Goal: Navigation & Orientation: Find specific page/section

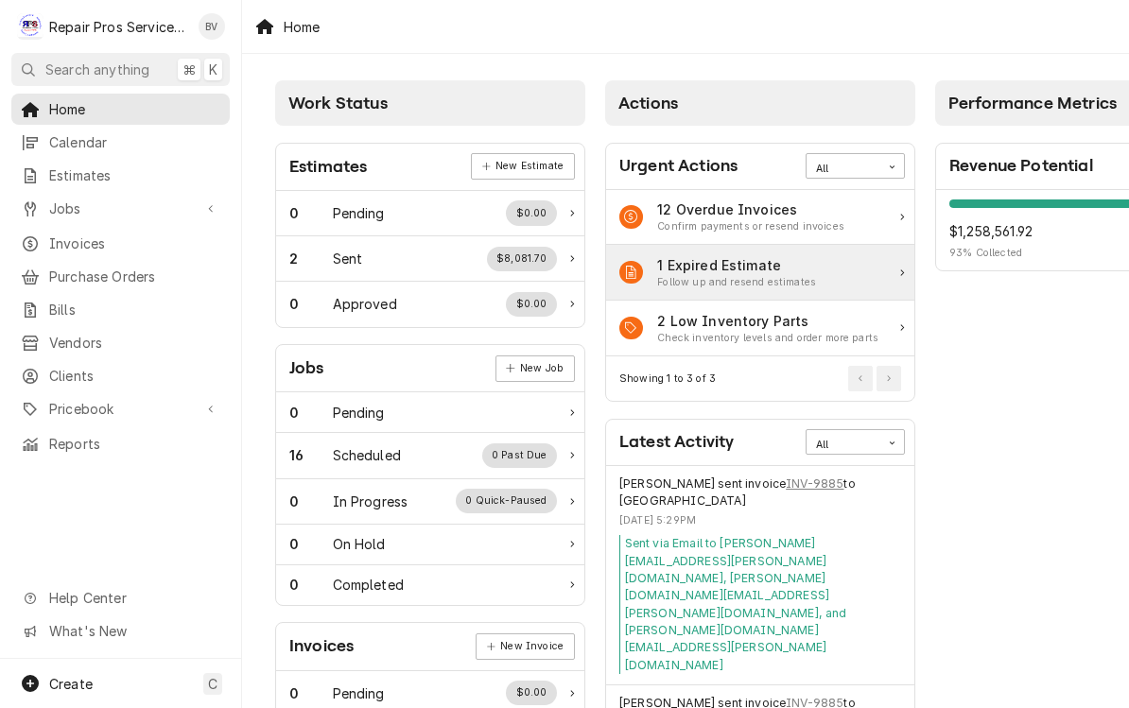
click at [902, 271] on icon "Action Item" at bounding box center [902, 273] width 4 height 7
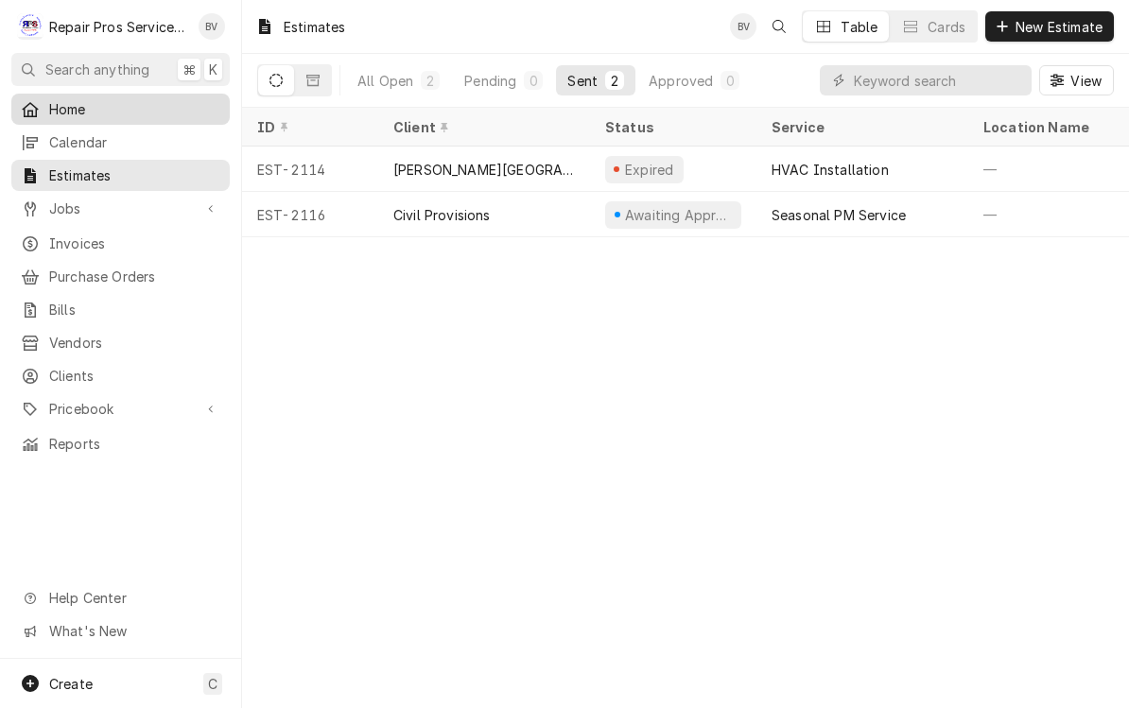
click at [92, 113] on span "Home" at bounding box center [134, 109] width 171 height 20
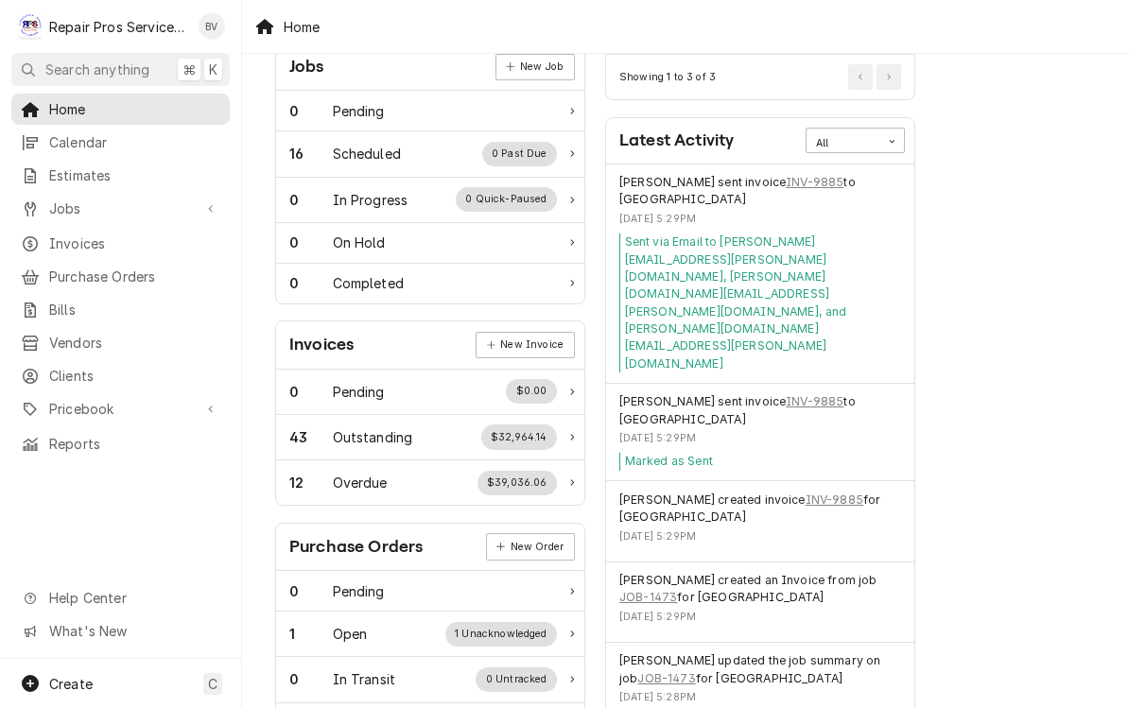
scroll to position [301, 0]
click at [99, 444] on link "Reports" at bounding box center [120, 443] width 218 height 31
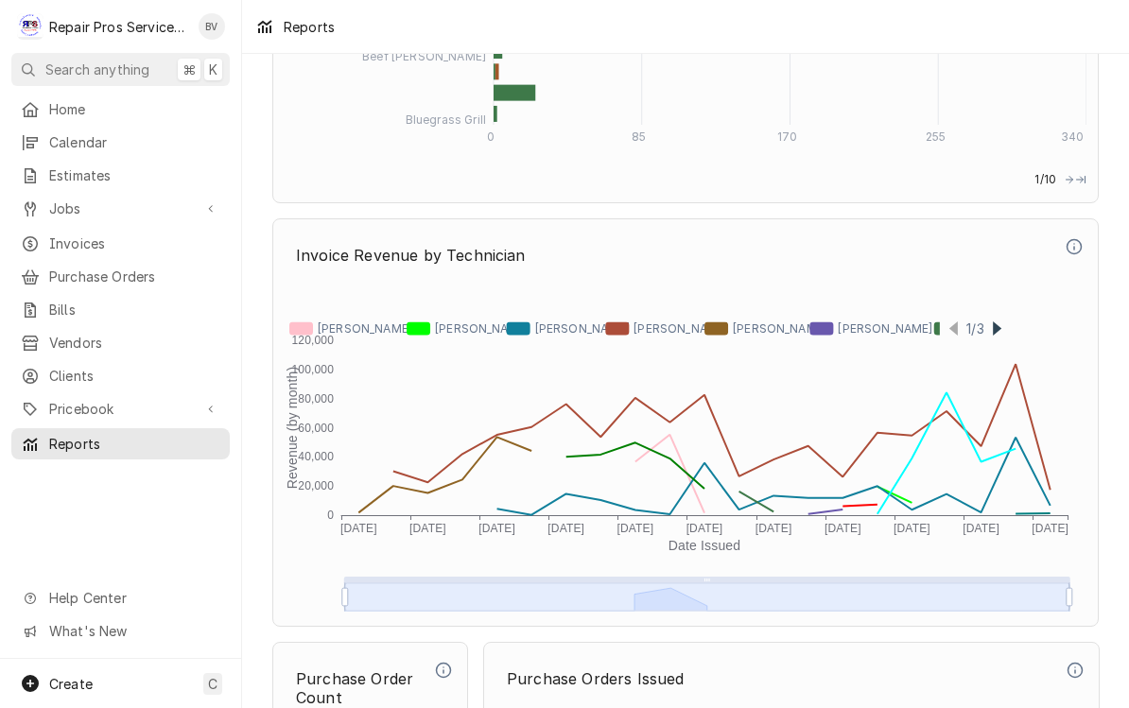
scroll to position [5064, 0]
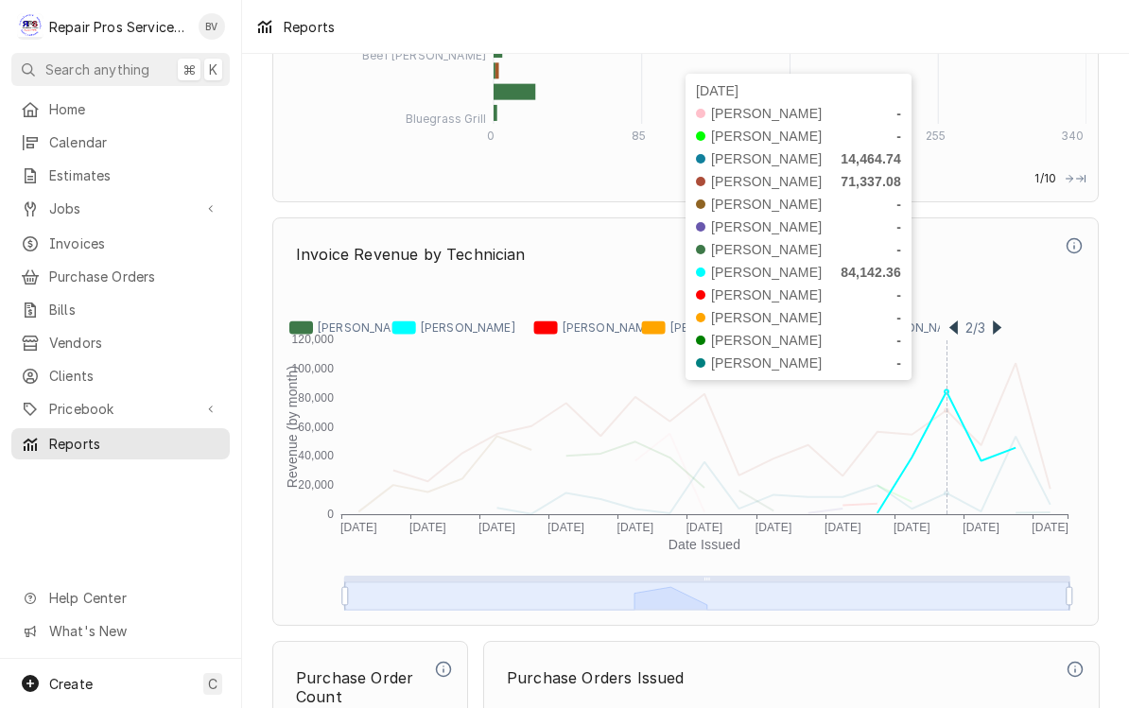
click at [869, 33] on div "Reports" at bounding box center [685, 26] width 887 height 53
click at [74, 115] on div "Home" at bounding box center [120, 109] width 211 height 24
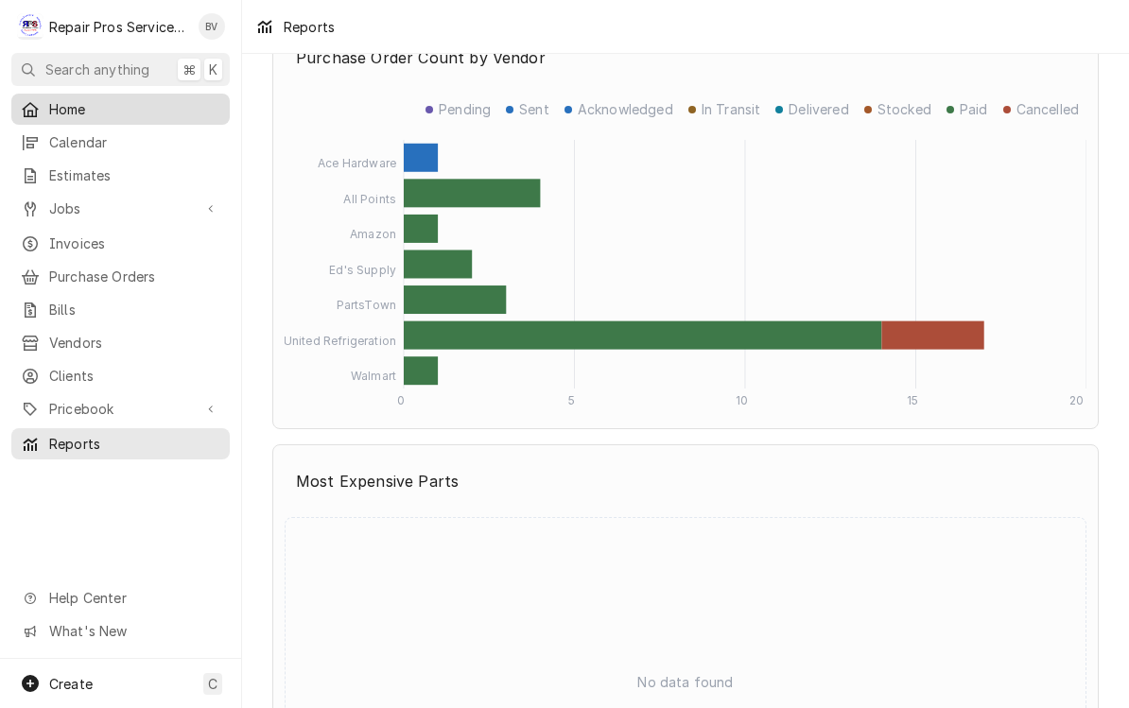
scroll to position [6002, 0]
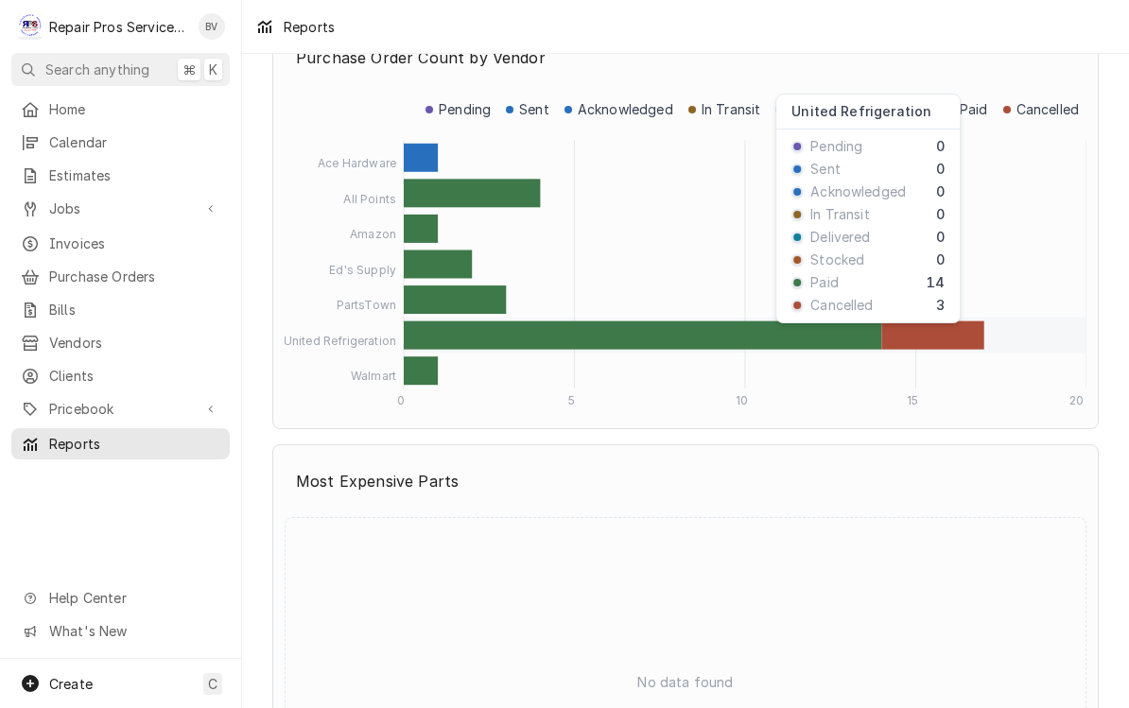
click at [966, 341] on rect "Dynamic Content Wrapper" at bounding box center [932, 336] width 102 height 28
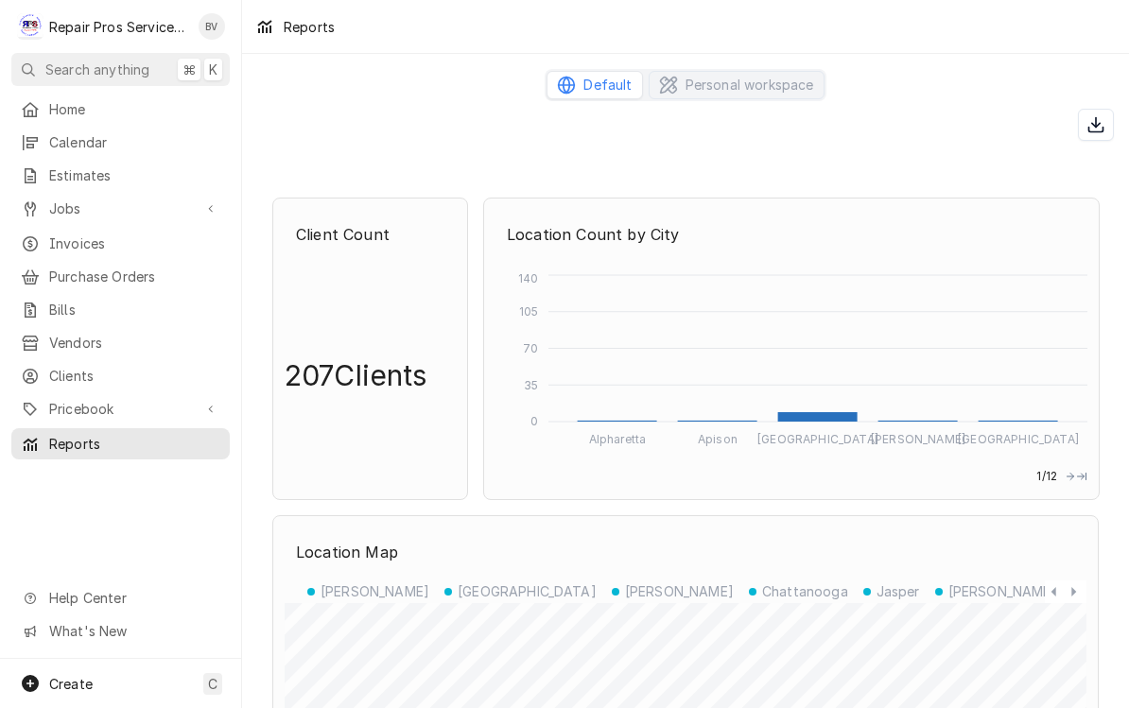
scroll to position [0, 0]
click at [782, 85] on span "Personal workspace" at bounding box center [750, 85] width 129 height 19
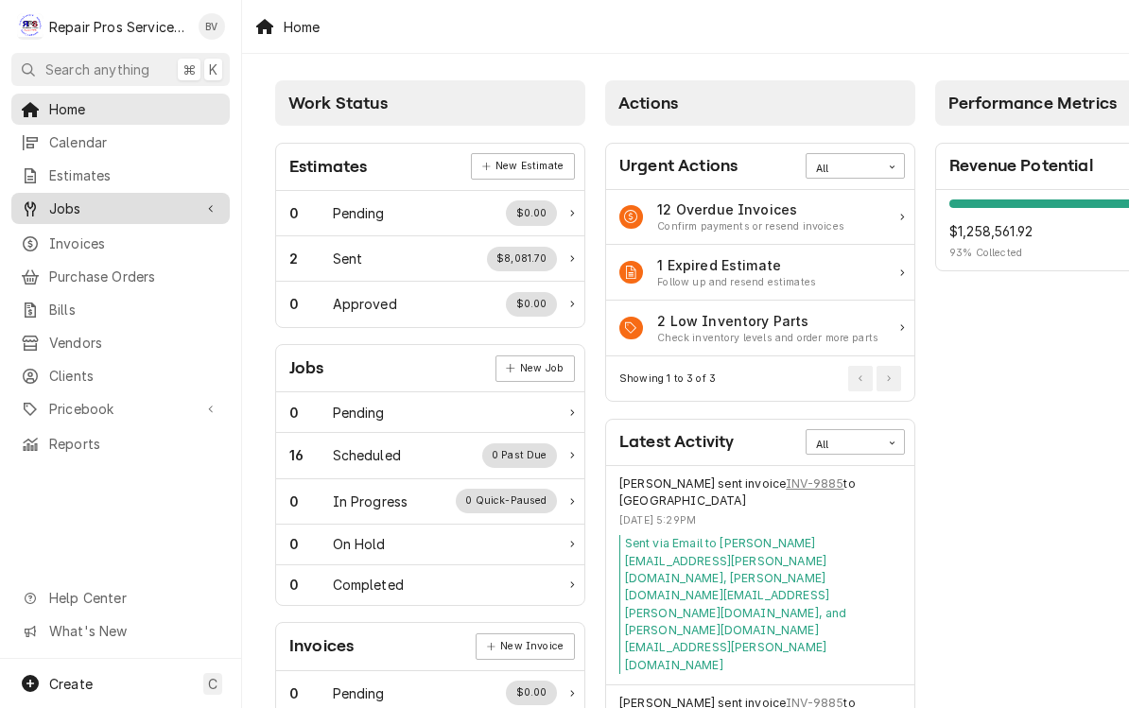
click at [62, 199] on span "Jobs" at bounding box center [120, 209] width 143 height 20
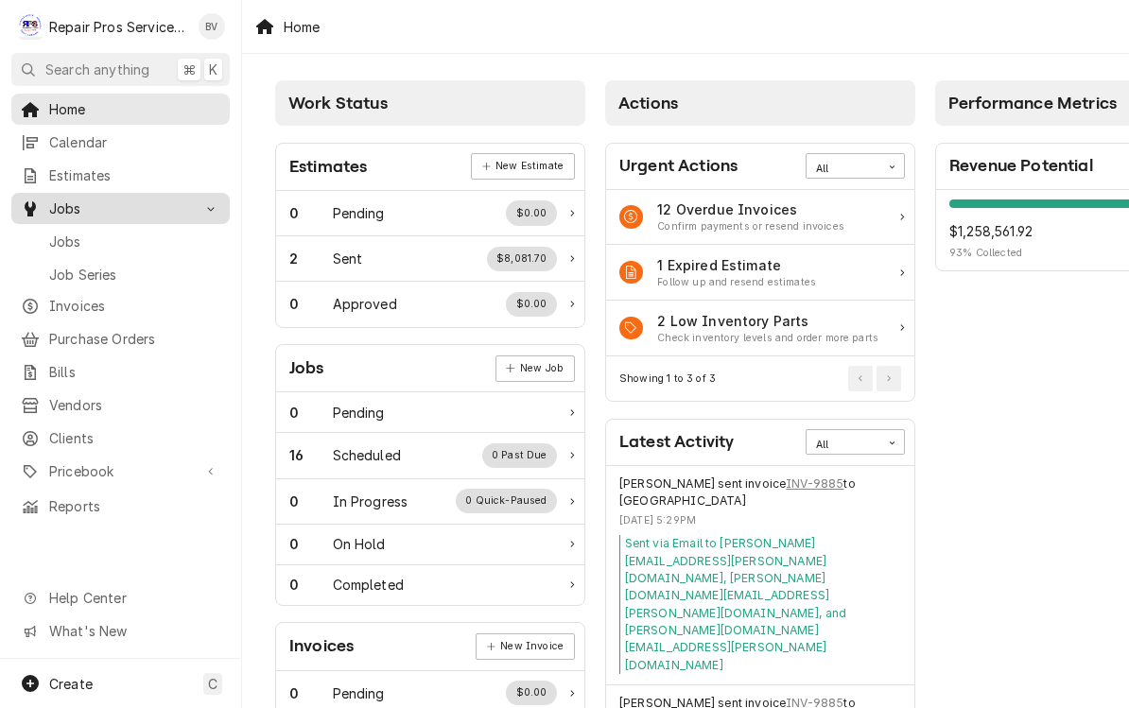
scroll to position [-3, 0]
click at [61, 113] on span "Home" at bounding box center [134, 109] width 171 height 20
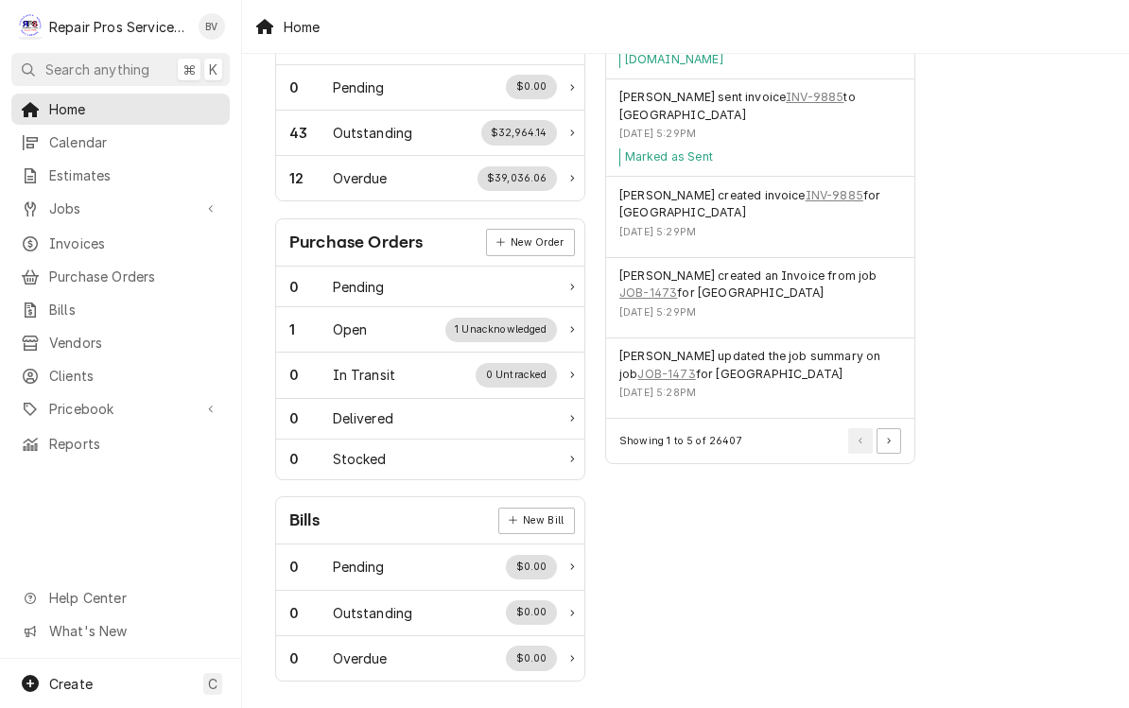
scroll to position [605, 0]
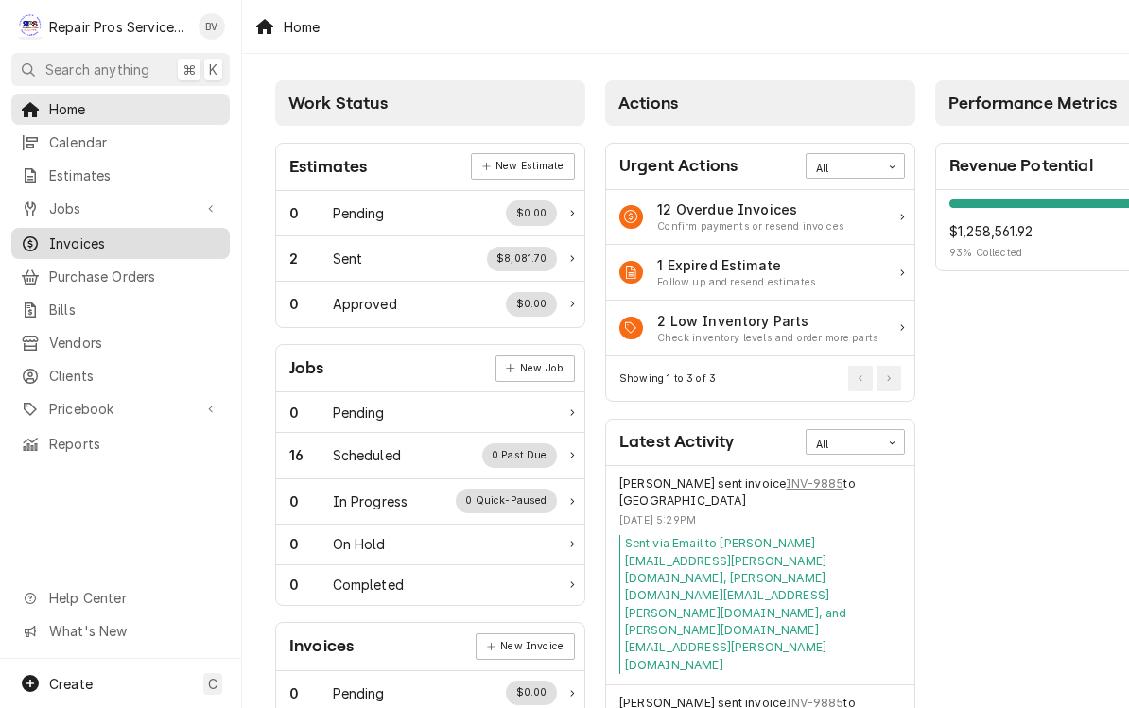
click at [74, 236] on span "Invoices" at bounding box center [134, 244] width 171 height 20
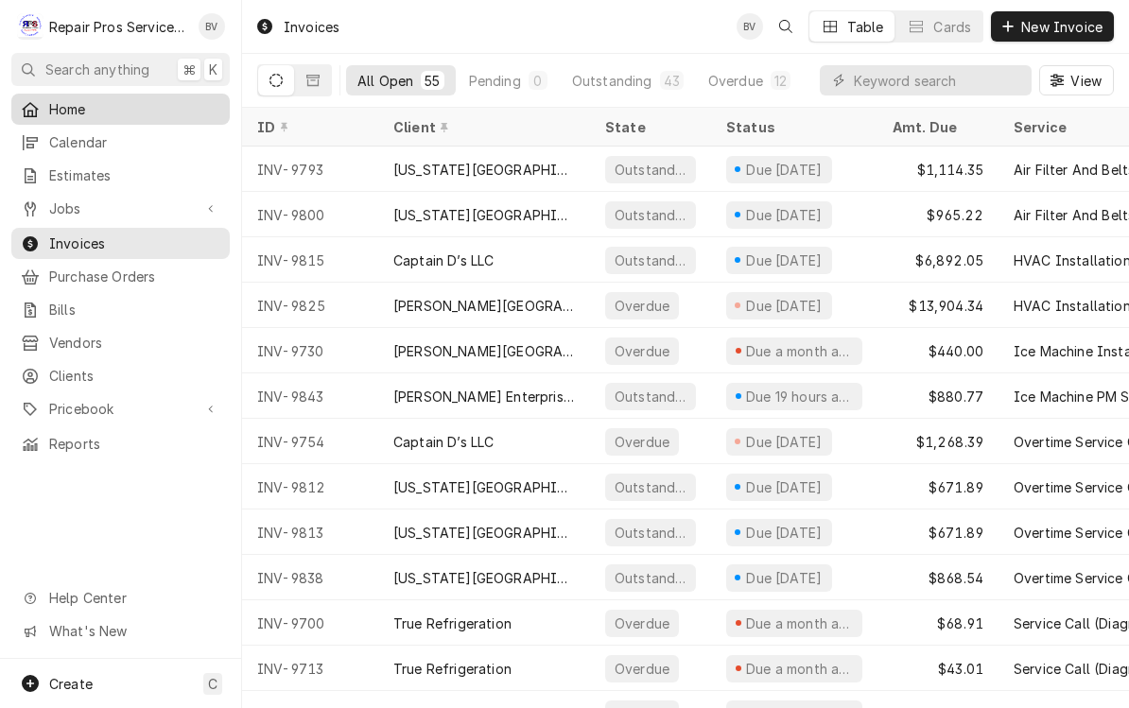
click at [54, 102] on span "Home" at bounding box center [134, 109] width 171 height 20
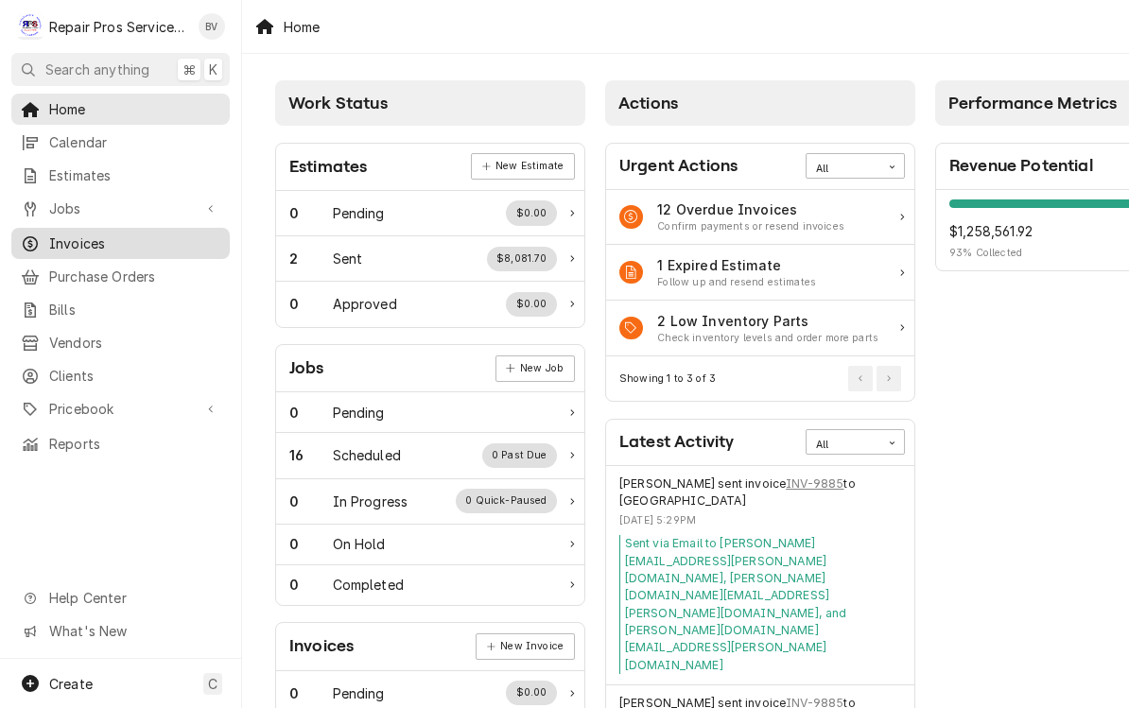
click at [101, 245] on span "Invoices" at bounding box center [134, 244] width 171 height 20
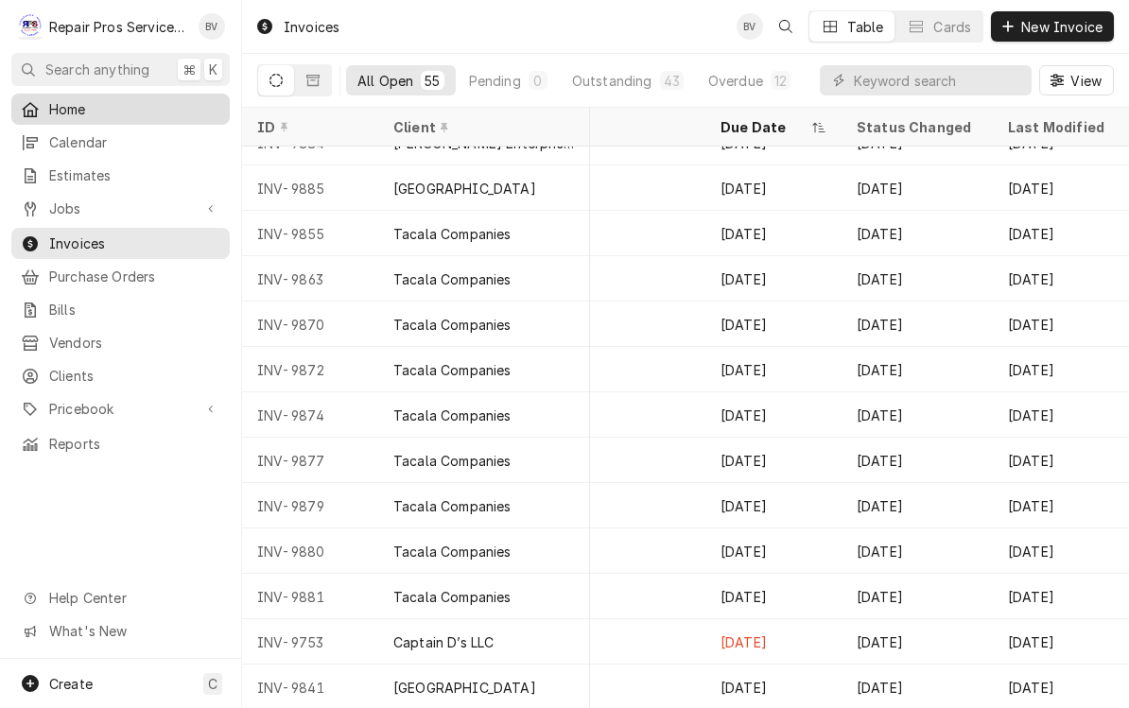
scroll to position [1932, 1277]
click at [79, 118] on link "Home" at bounding box center [120, 109] width 218 height 31
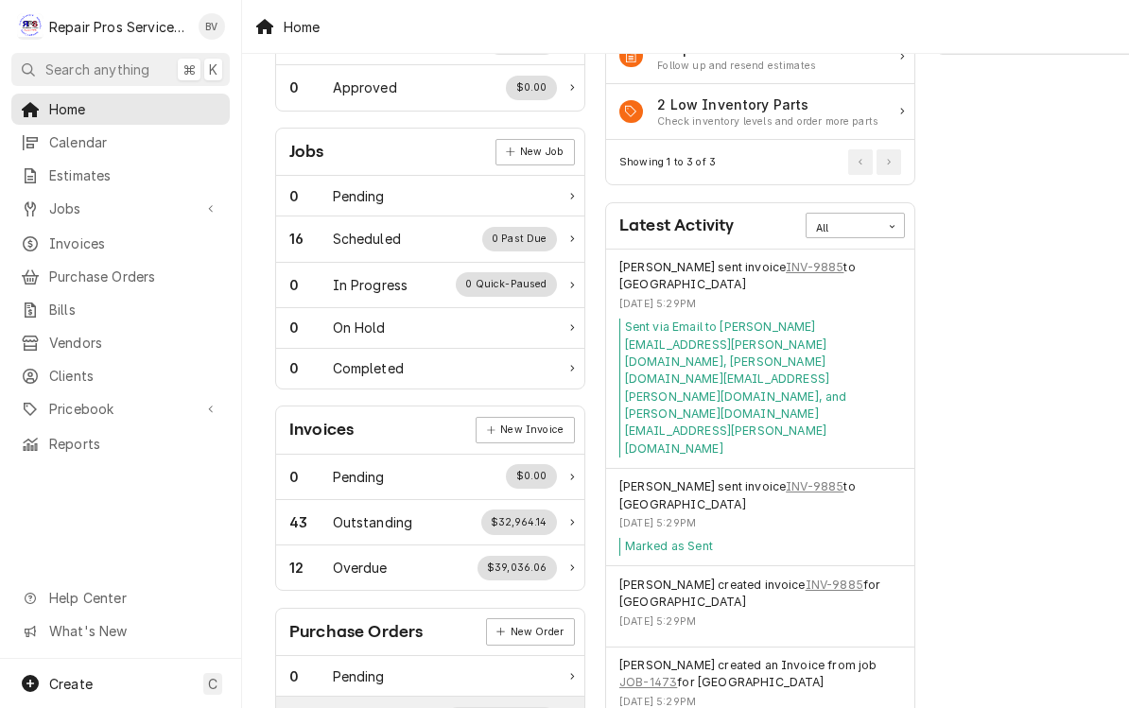
scroll to position [310, 2]
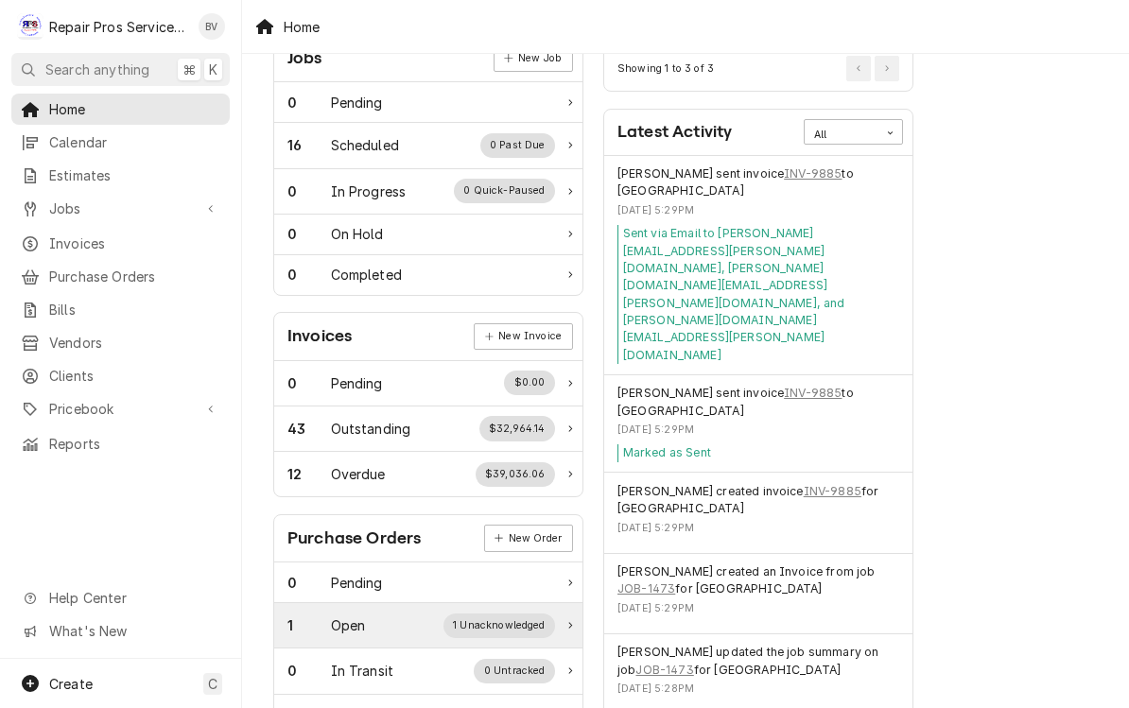
click at [553, 705] on div "0 Delivered" at bounding box center [428, 715] width 308 height 41
